Goal: Task Accomplishment & Management: Complete application form

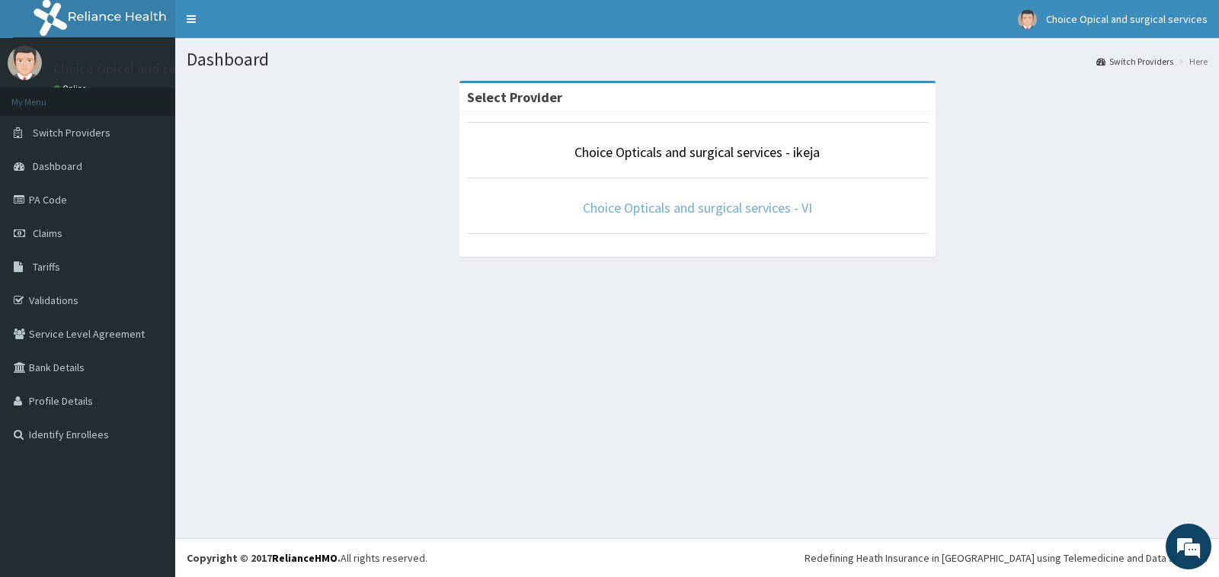
click at [721, 209] on link "Choice Opticals and surgical services - VI" at bounding box center [697, 208] width 229 height 18
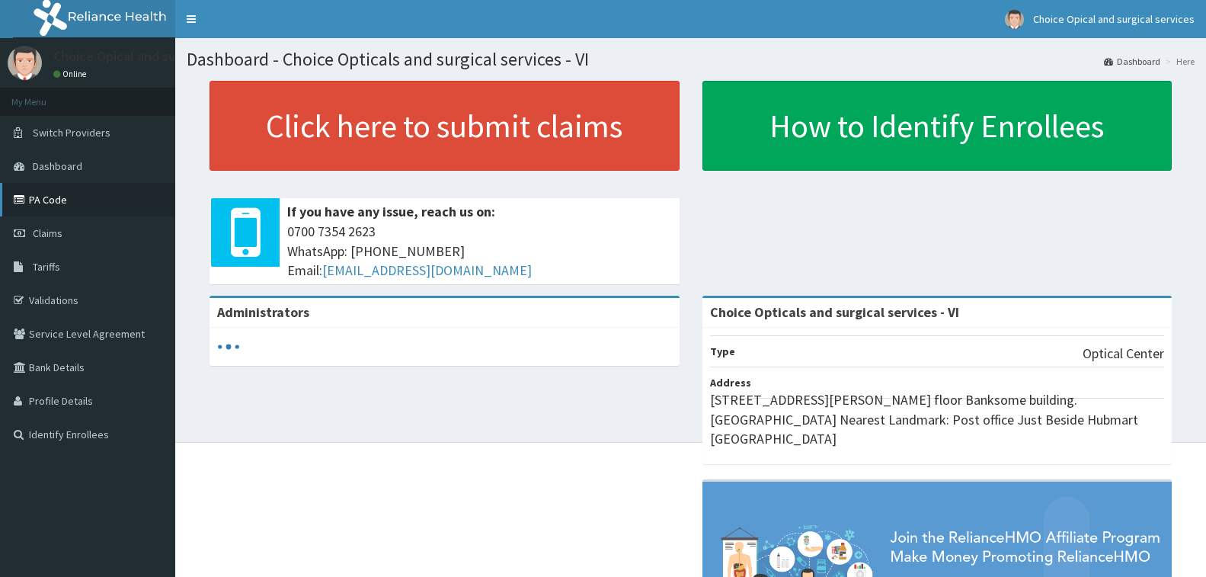
click at [37, 200] on link "PA Code" at bounding box center [87, 200] width 175 height 34
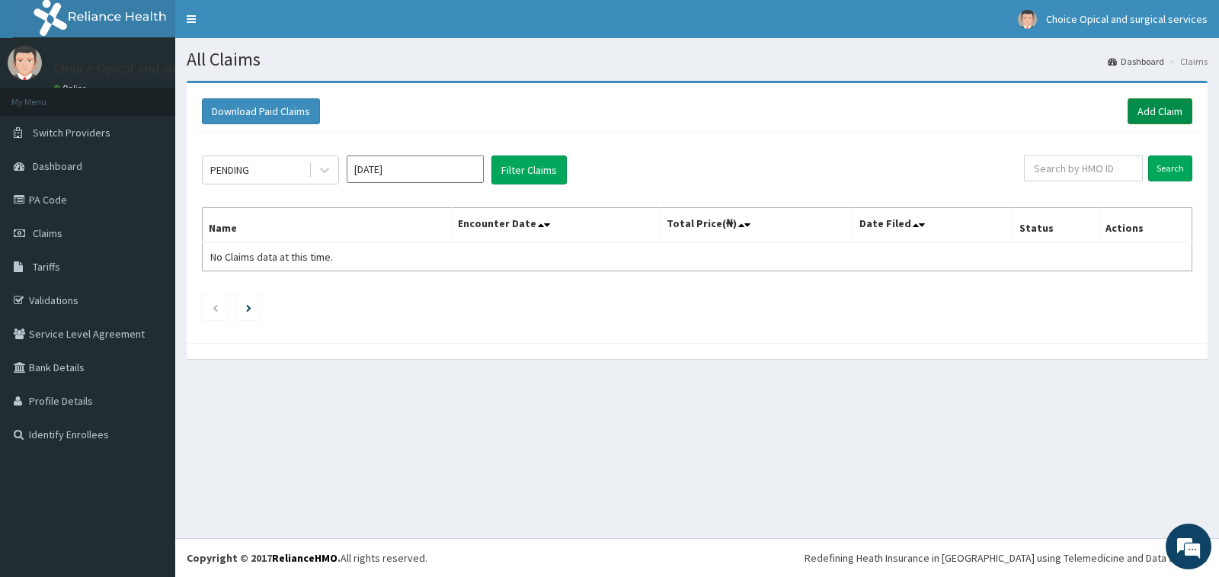
click at [1147, 115] on link "Add Claim" at bounding box center [1159, 111] width 65 height 26
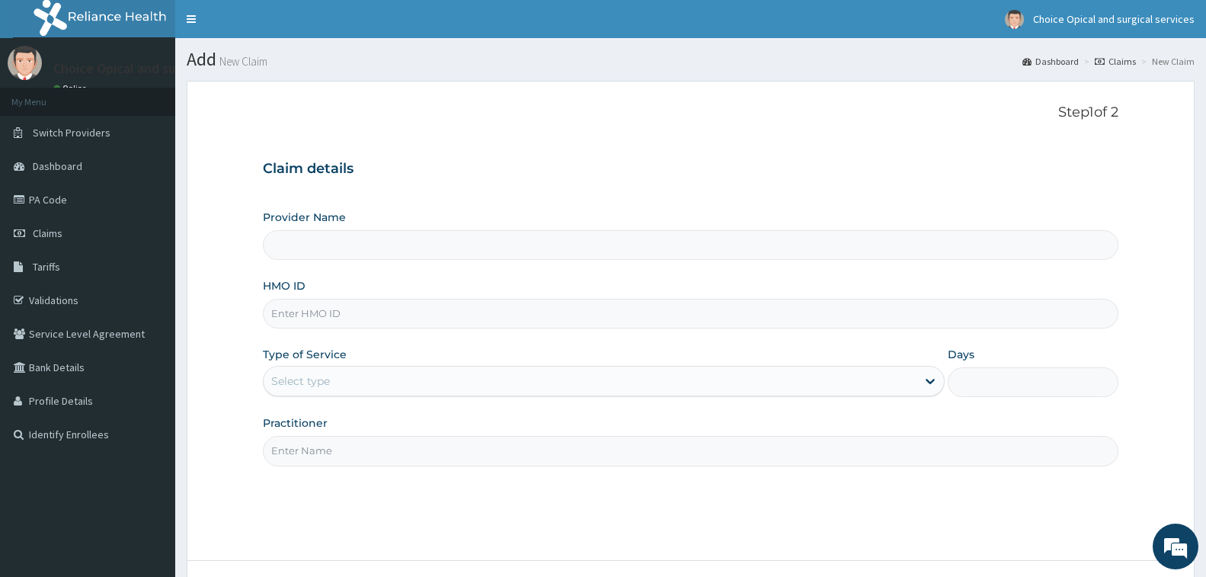
type input "Choice Opticals and surgical services - VI"
click at [423, 302] on input "HMO ID" at bounding box center [690, 314] width 855 height 30
paste input "ACT/10009/A"
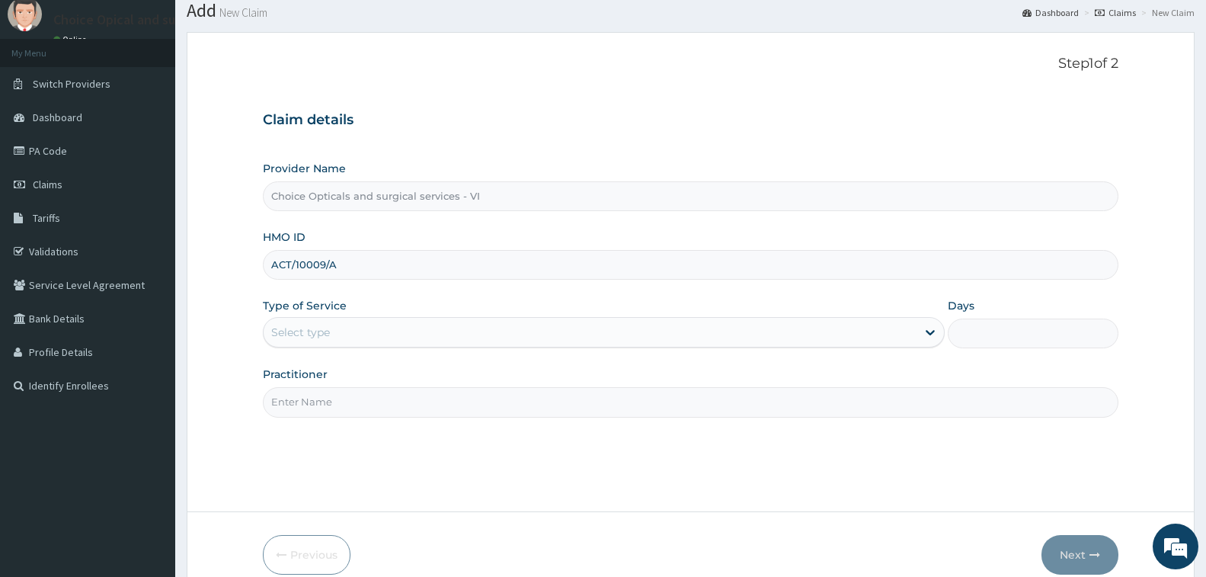
scroll to position [76, 0]
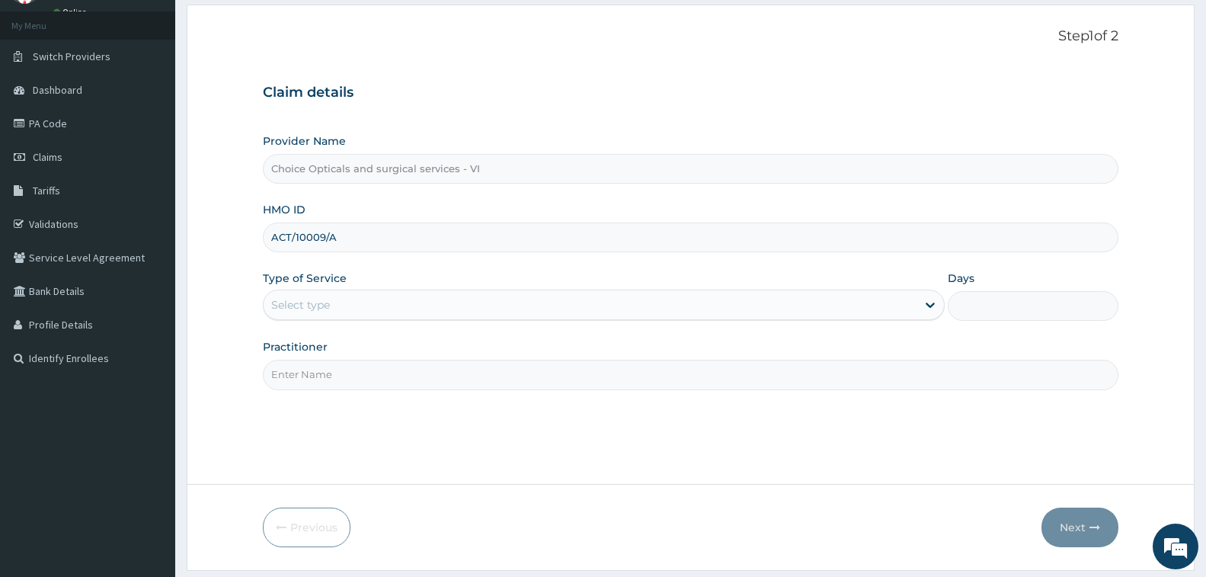
type input "ACT/10009/A"
click at [550, 299] on div "Select type" at bounding box center [590, 304] width 653 height 24
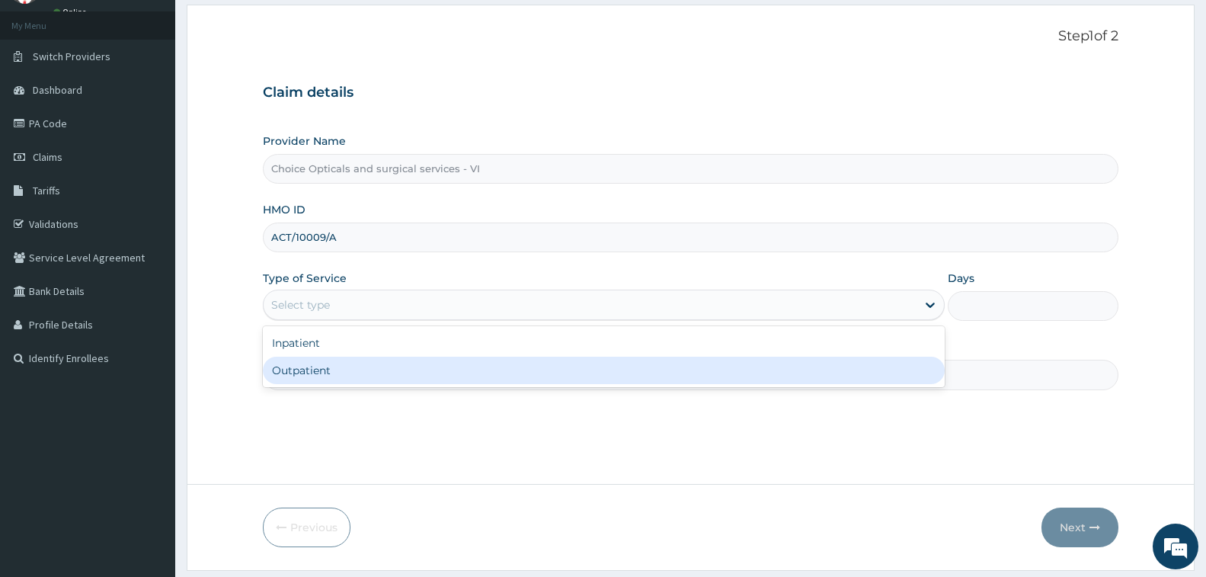
click at [346, 375] on div "Outpatient" at bounding box center [604, 369] width 682 height 27
type input "1"
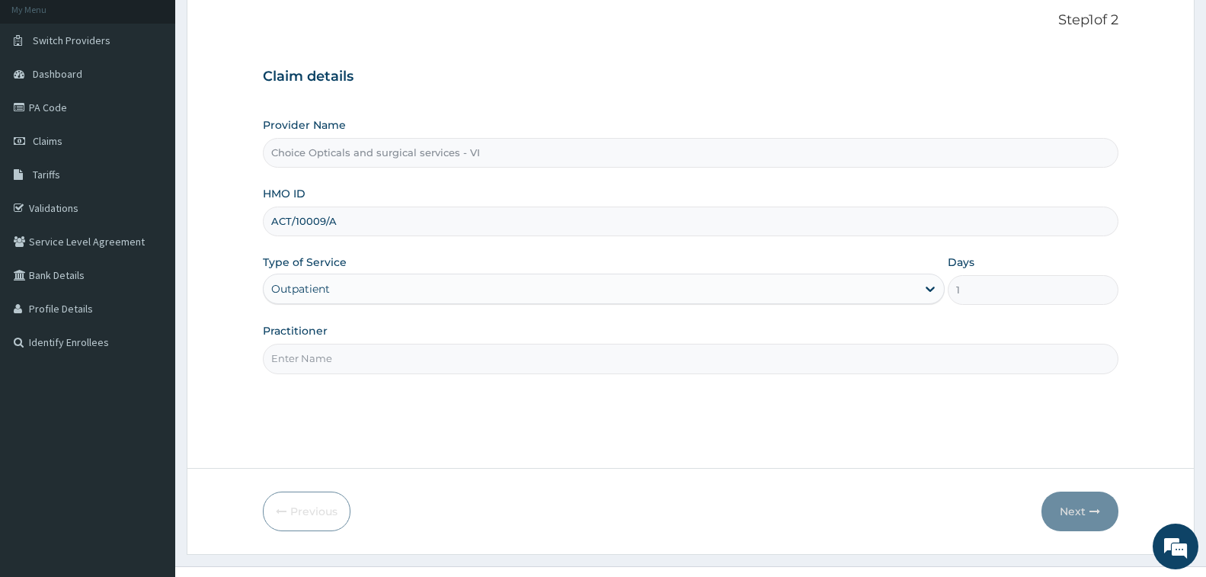
scroll to position [120, 0]
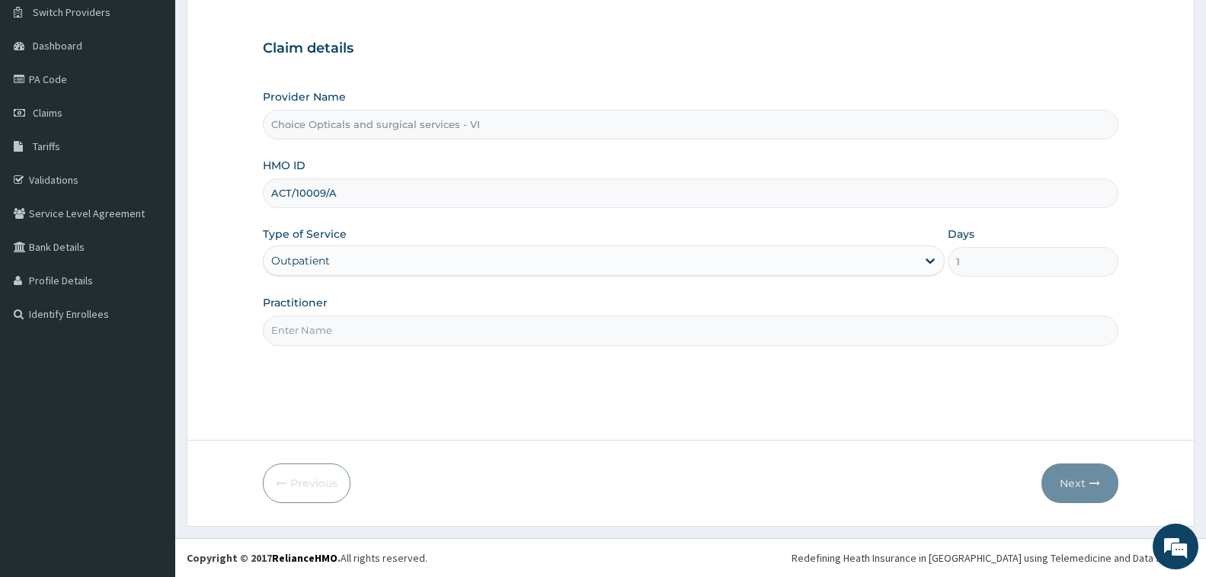
click at [685, 331] on input "Practitioner" at bounding box center [690, 330] width 855 height 30
type input "DR MAYAKI"
click at [1069, 484] on button "Next" at bounding box center [1079, 483] width 77 height 40
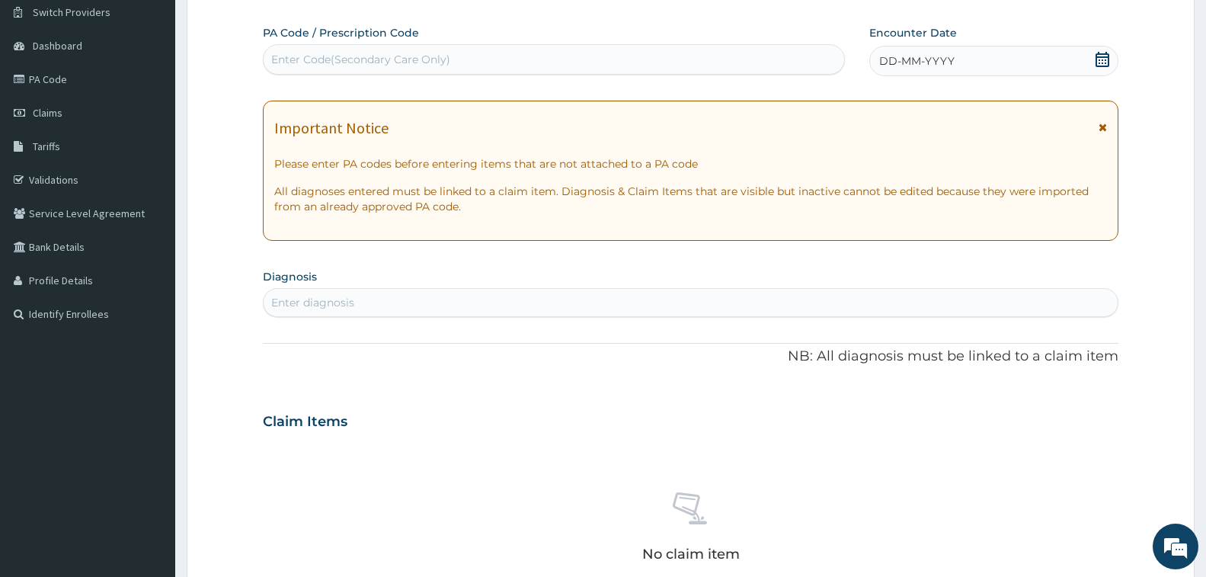
click at [689, 56] on div "Enter Code(Secondary Care Only)" at bounding box center [554, 59] width 580 height 24
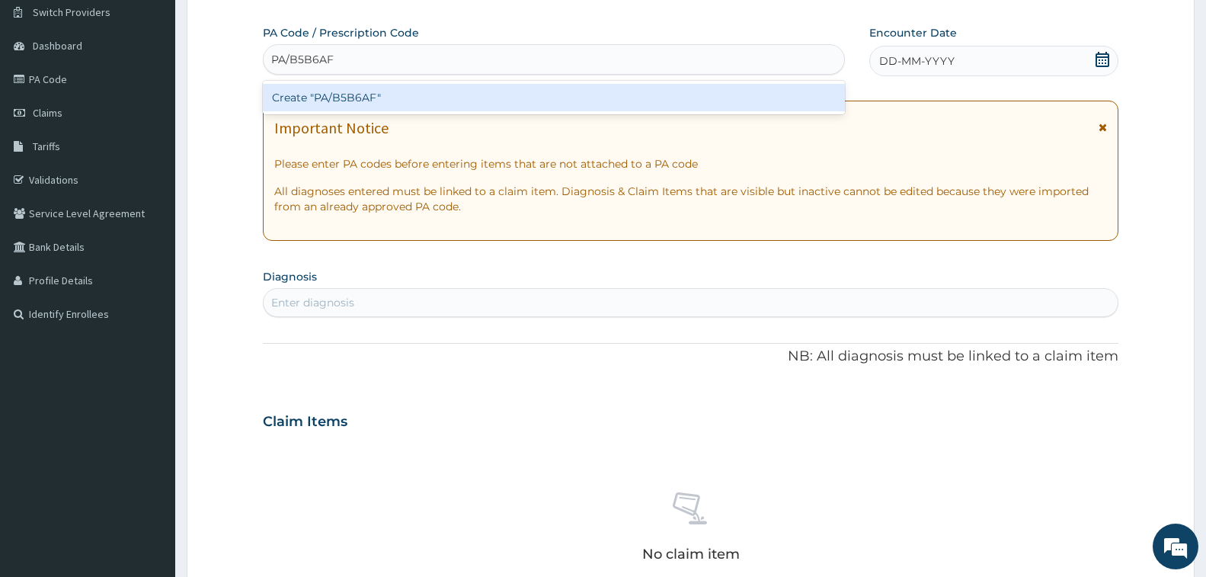
type input "PA/B5B6AF"
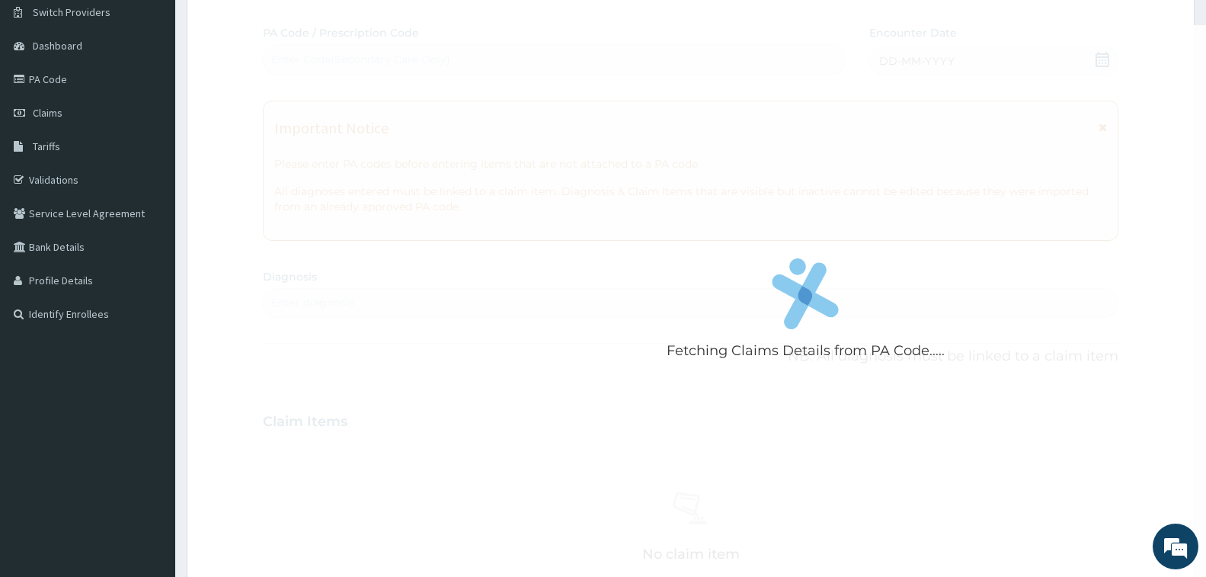
click at [513, 116] on div "Fetching Claims Details from PA Code..... PA Code / Prescription Code Enter Cod…" at bounding box center [690, 419] width 855 height 788
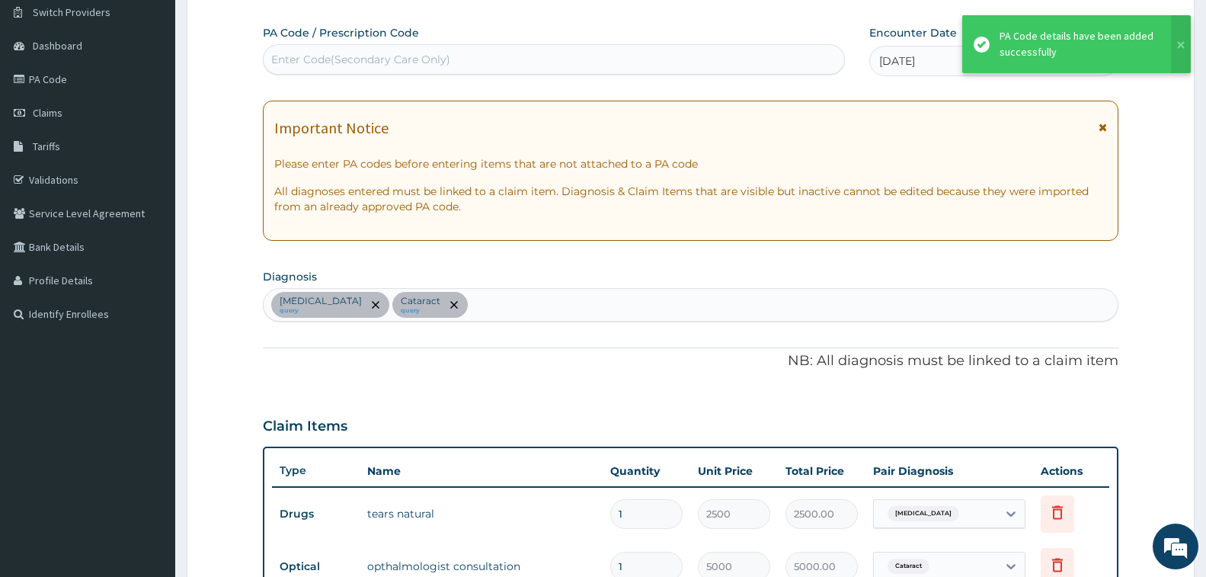
scroll to position [450, 0]
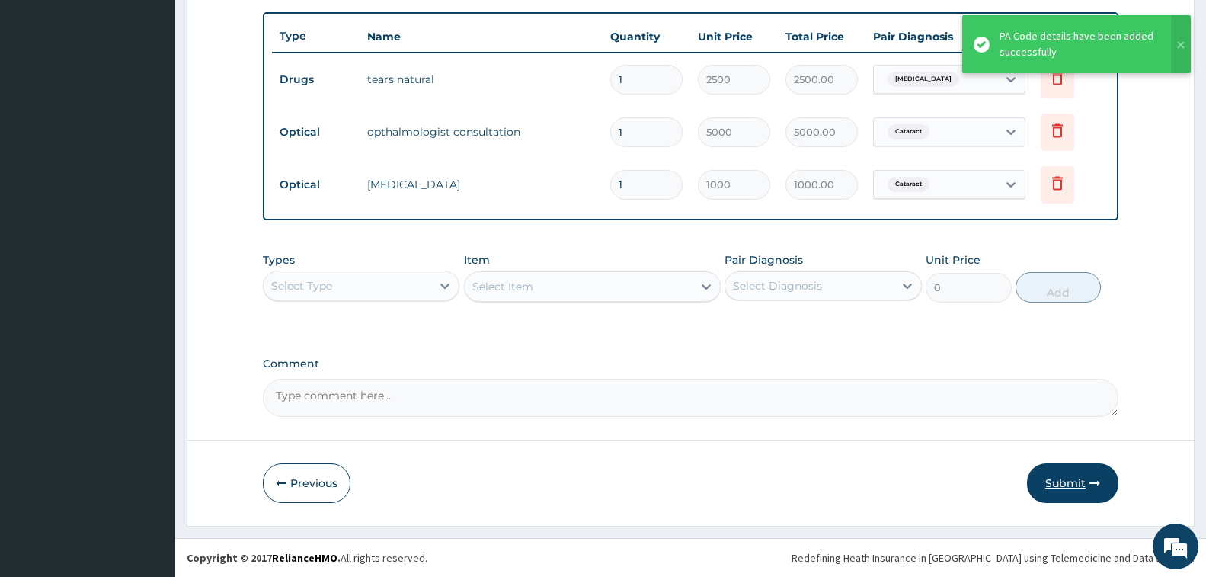
click at [1088, 482] on button "Submit" at bounding box center [1072, 483] width 91 height 40
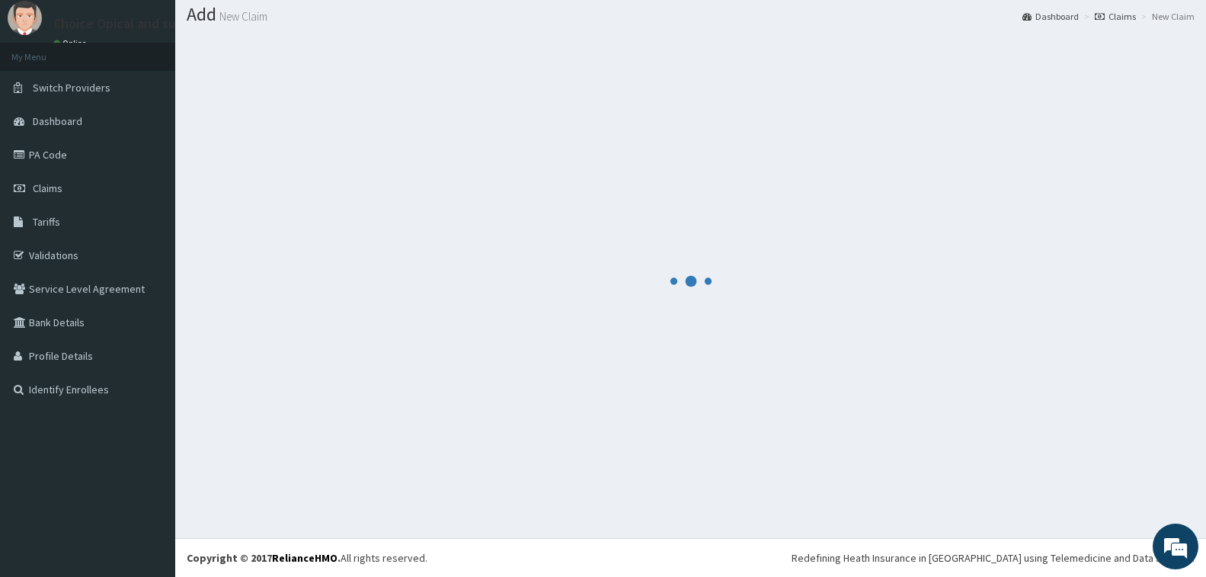
scroll to position [554, 0]
